Goal: Task Accomplishment & Management: Manage account settings

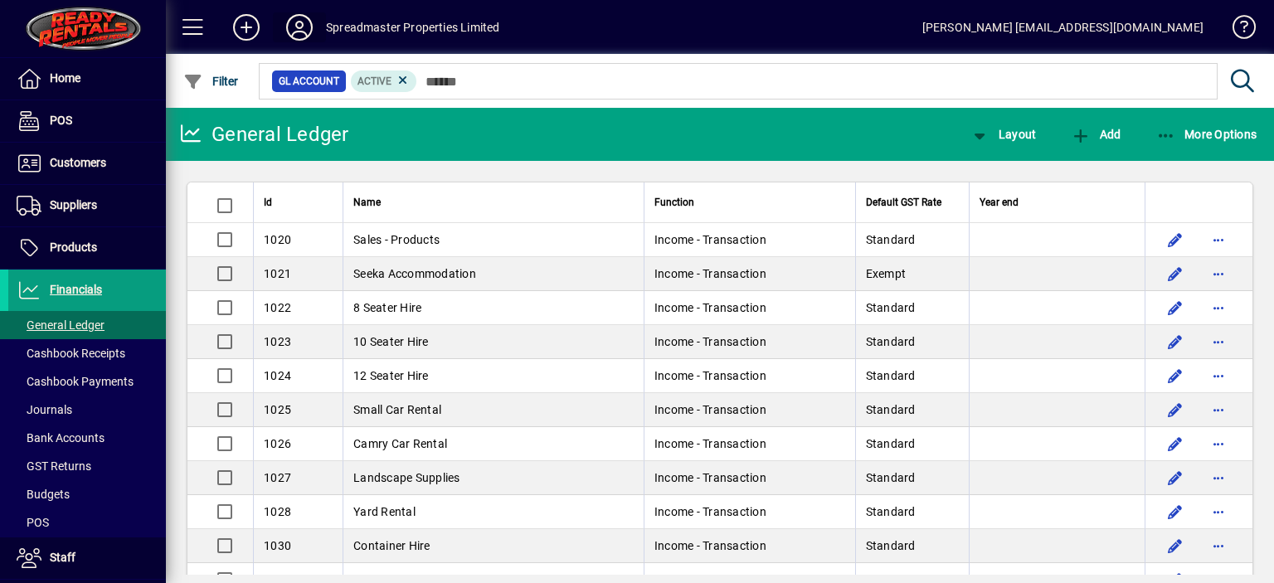
click at [291, 24] on icon at bounding box center [299, 27] width 33 height 27
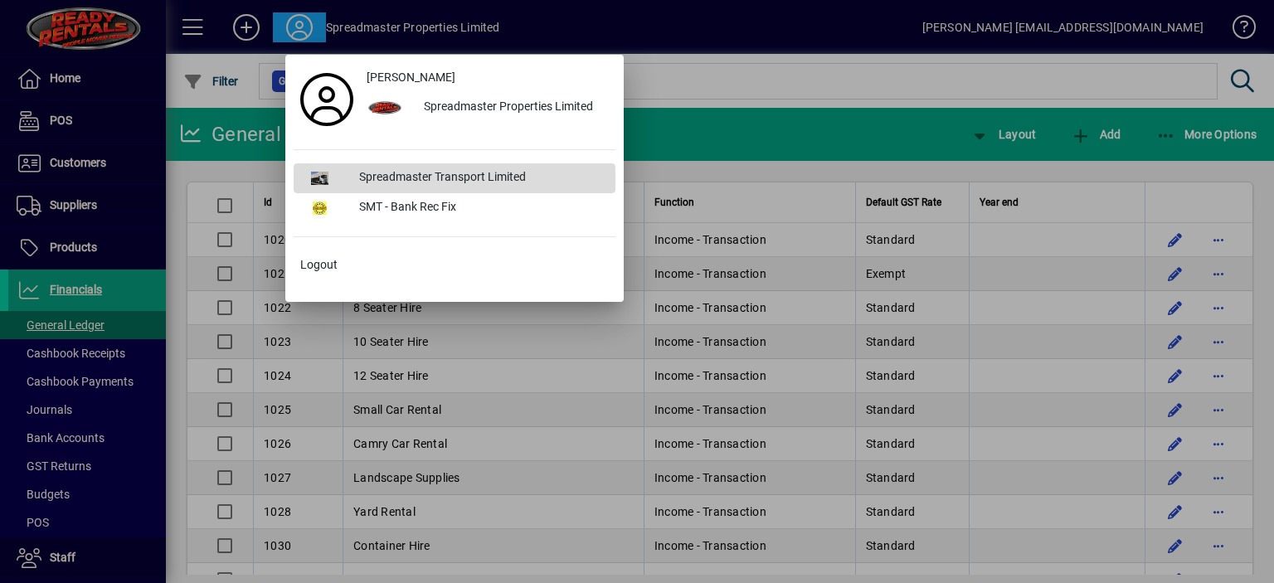
click at [438, 176] on div "Spreadmaster Transport Limited" at bounding box center [481, 178] width 270 height 30
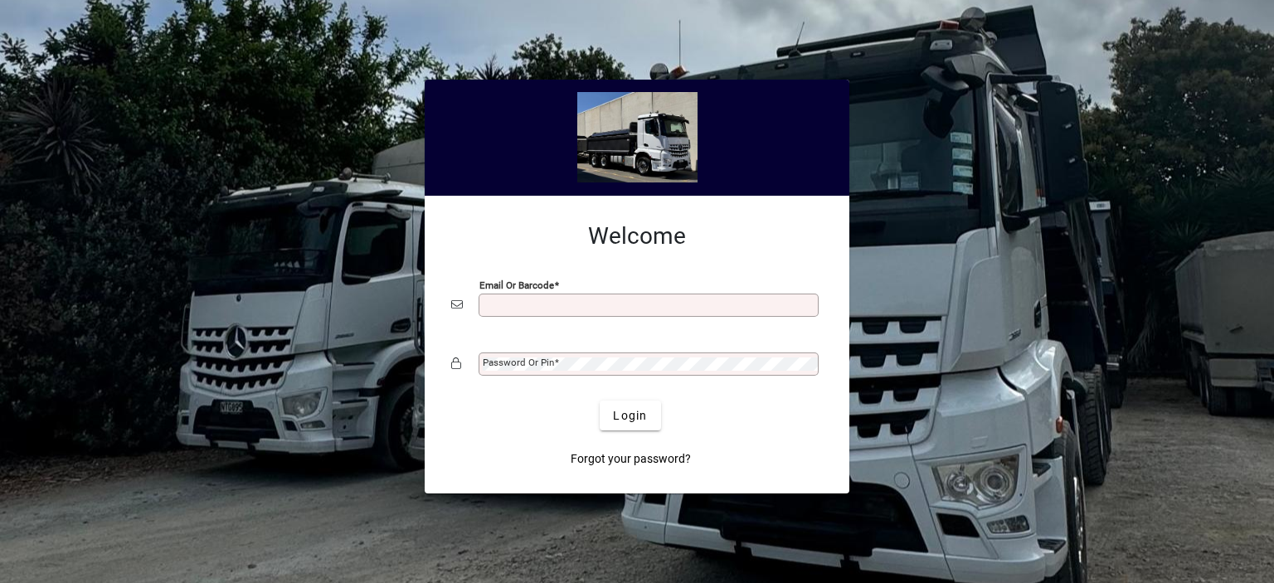
click at [514, 305] on input "Email or Barcode" at bounding box center [650, 305] width 335 height 13
type input "**********"
click at [514, 360] on mat-label "Password or Pin" at bounding box center [518, 363] width 71 height 12
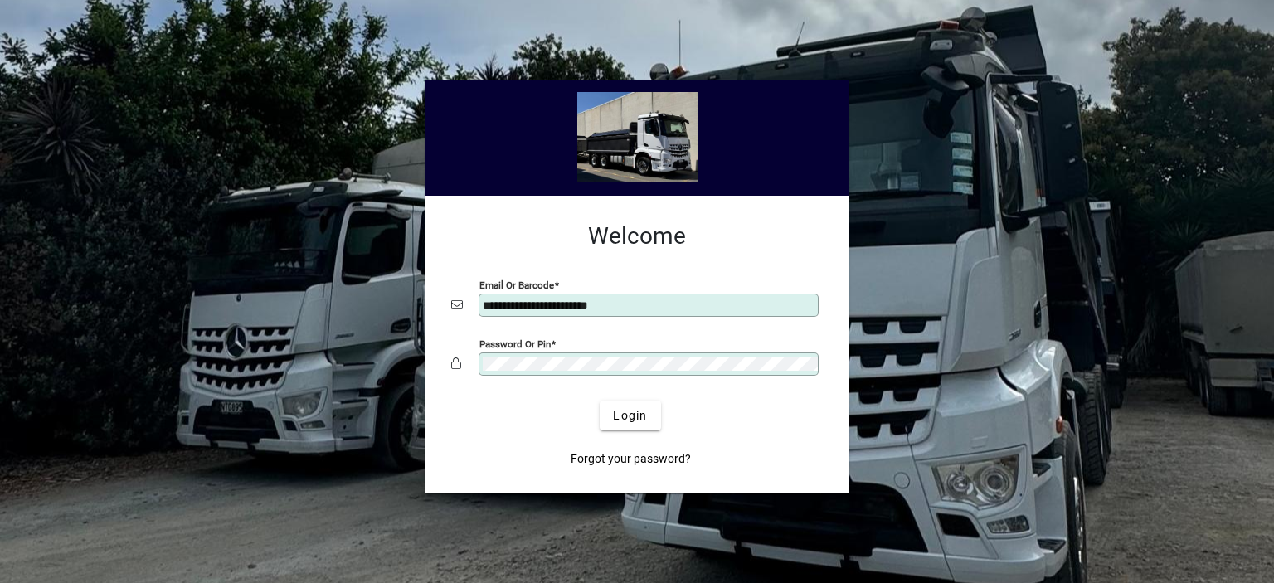
click at [600, 401] on button "Login" at bounding box center [630, 416] width 61 height 30
